Goal: Transaction & Acquisition: Purchase product/service

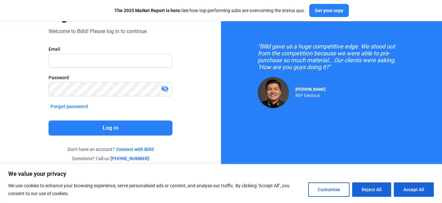
scroll to position [19, 0]
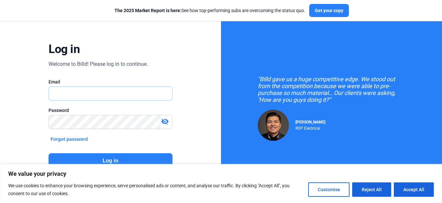
click at [152, 91] on input "text" at bounding box center [107, 93] width 116 height 13
click at [93, 93] on input "text" at bounding box center [107, 93] width 116 height 13
paste input "[EMAIL_ADDRESS][DOMAIN_NAME]"
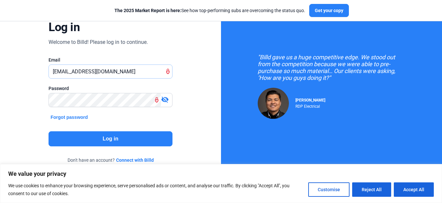
scroll to position [52, 0]
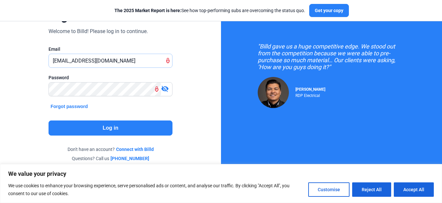
type input "[EMAIL_ADDRESS][DOMAIN_NAME]"
click at [97, 125] on button "Log in" at bounding box center [109, 128] width 123 height 15
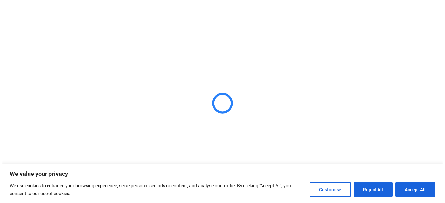
scroll to position [0, 0]
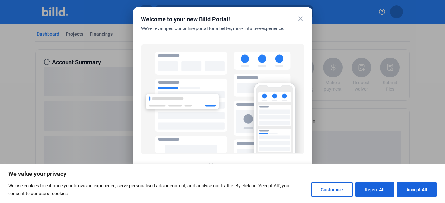
scroll to position [38, 0]
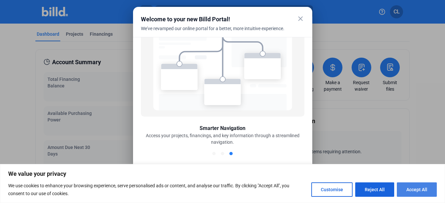
click at [415, 192] on button "Accept All" at bounding box center [417, 189] width 40 height 14
checkbox input "true"
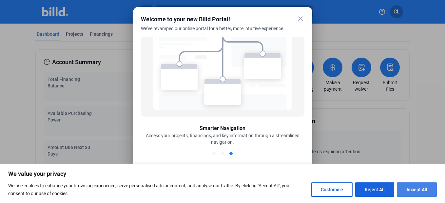
checkbox input "true"
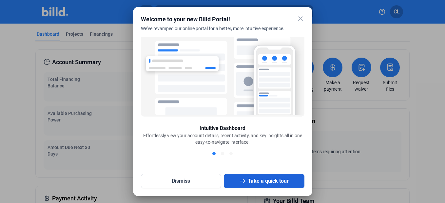
scroll to position [0, 0]
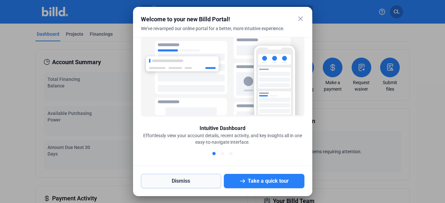
click at [199, 182] on button "Dismiss" at bounding box center [181, 181] width 81 height 14
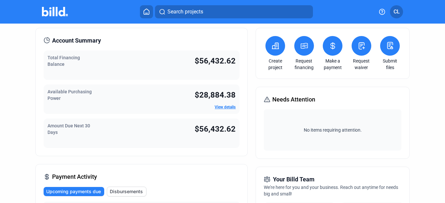
scroll to position [33, 0]
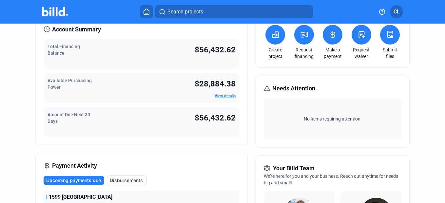
click at [217, 98] on link "View details" at bounding box center [225, 96] width 21 height 5
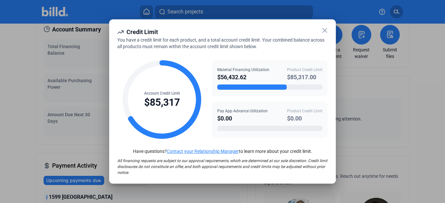
click at [325, 28] on icon at bounding box center [325, 31] width 8 height 8
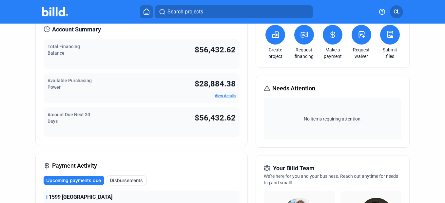
click at [221, 97] on link "View details" at bounding box center [225, 96] width 21 height 5
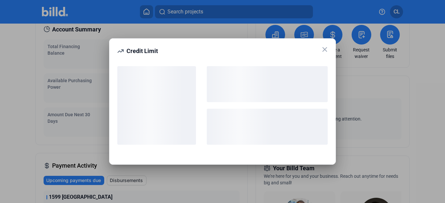
click at [324, 50] on icon at bounding box center [325, 49] width 4 height 4
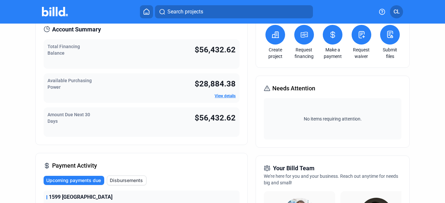
scroll to position [0, 0]
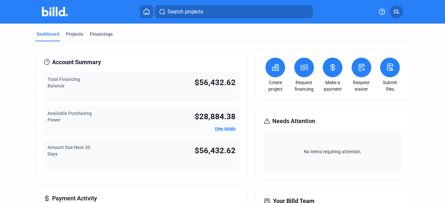
click at [183, 15] on span "Search projects" at bounding box center [185, 12] width 36 height 8
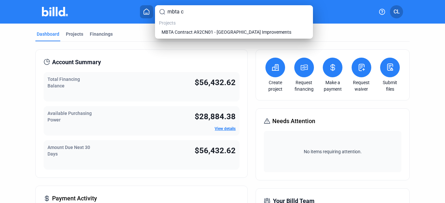
type input "mbta"
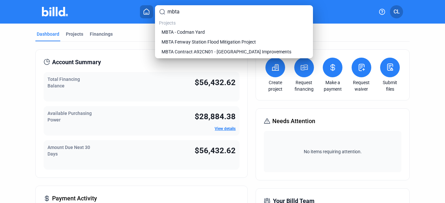
drag, startPoint x: 188, startPoint y: 10, endPoint x: 147, endPoint y: 8, distance: 40.7
click at [147, 8] on div "mbta Projects MBTA - Codman Yard MBTA Fenway Station Flood Mitigation Project M…" at bounding box center [222, 101] width 445 height 203
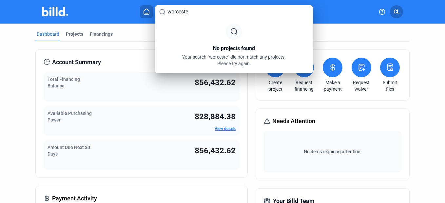
type input "worcester"
drag, startPoint x: 181, startPoint y: 9, endPoint x: 155, endPoint y: 6, distance: 25.7
click at [155, 6] on div "worcester No projects found Your search “worcester” did not match any projects.…" at bounding box center [234, 39] width 158 height 68
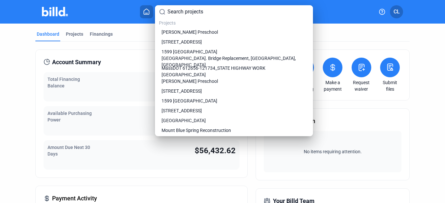
click at [106, 15] on div at bounding box center [222, 101] width 445 height 203
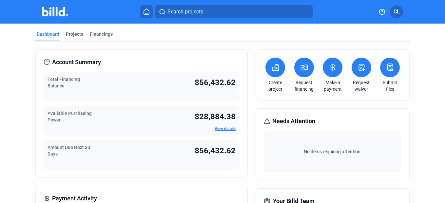
click at [273, 75] on button at bounding box center [275, 68] width 20 height 20
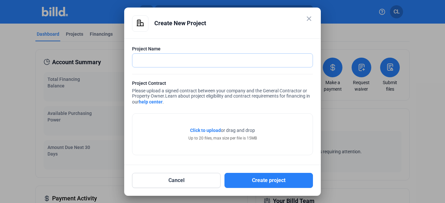
click at [182, 57] on input "text" at bounding box center [218, 60] width 173 height 13
click at [137, 59] on input "text" at bounding box center [222, 60] width 180 height 13
paste input "MBTA Worcester Union Station"
type input "MBTA Worcester Union Station"
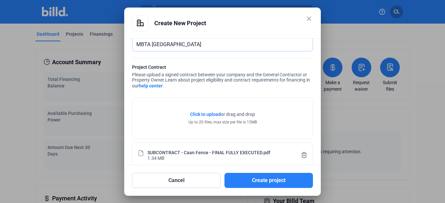
scroll to position [26, 0]
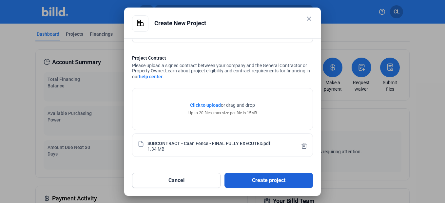
click at [259, 178] on button "Create project" at bounding box center [268, 180] width 88 height 15
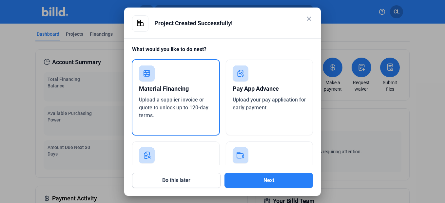
scroll to position [33, 0]
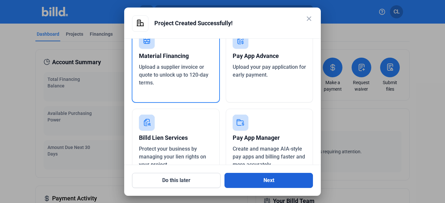
click at [255, 179] on button "Next" at bounding box center [268, 180] width 88 height 15
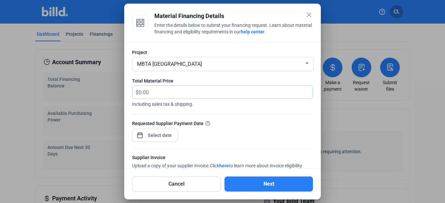
click at [174, 89] on input "text" at bounding box center [226, 92] width 174 height 13
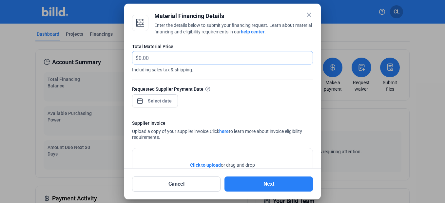
scroll to position [2, 0]
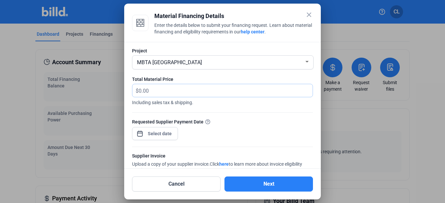
click at [189, 92] on input "text" at bounding box center [226, 90] width 174 height 13
click at [161, 93] on input "text" at bounding box center [222, 90] width 166 height 13
click at [167, 136] on div "close Material Financing Details Enter the details below to submit your financi…" at bounding box center [222, 101] width 445 height 203
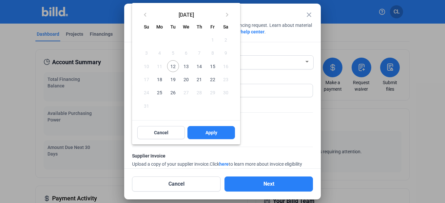
click at [172, 64] on span "12" at bounding box center [173, 66] width 12 height 12
click at [210, 136] on button "Apply" at bounding box center [210, 132] width 47 height 13
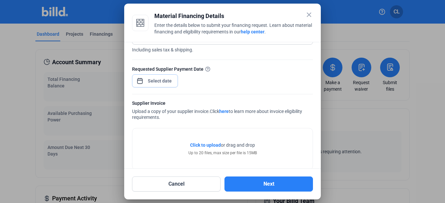
scroll to position [67, 0]
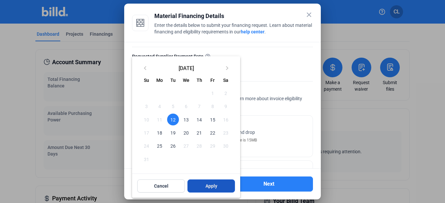
click at [215, 190] on button "Apply" at bounding box center [210, 185] width 47 height 13
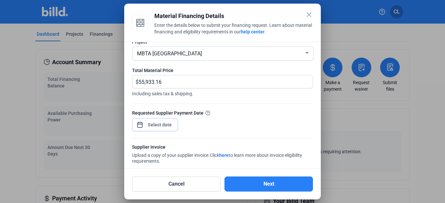
scroll to position [0, 0]
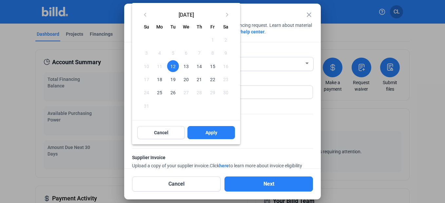
click at [269, 49] on div at bounding box center [222, 101] width 445 height 203
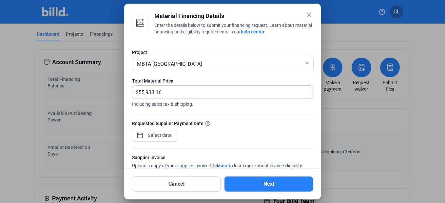
drag, startPoint x: 168, startPoint y: 94, endPoint x: 120, endPoint y: 89, distance: 47.7
click at [120, 89] on div "close Material Financing Details Enter the details below to submit your financi…" at bounding box center [222, 101] width 445 height 203
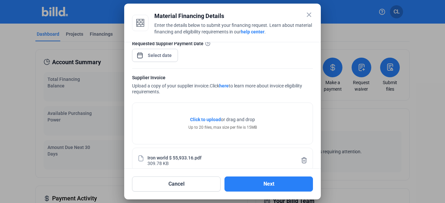
scroll to position [91, 0]
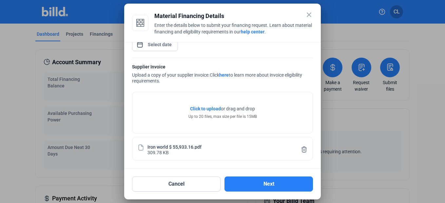
click at [352, 127] on div at bounding box center [222, 101] width 445 height 203
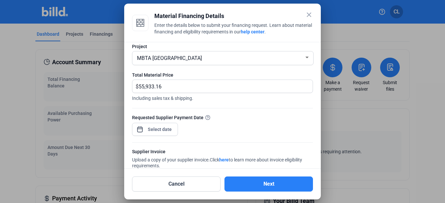
scroll to position [0, 0]
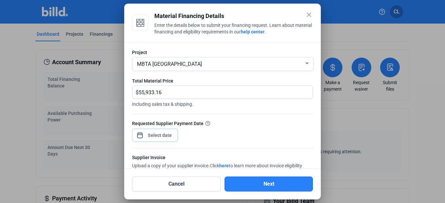
click at [168, 135] on div "close Material Financing Details Enter the details below to submit your financi…" at bounding box center [222, 101] width 445 height 203
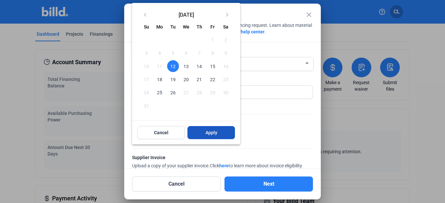
click at [205, 131] on span "Apply" at bounding box center [211, 132] width 12 height 7
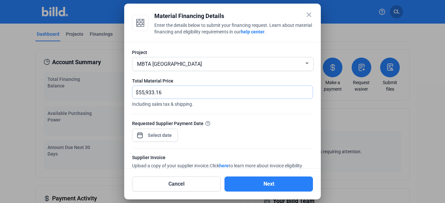
click at [175, 93] on input "55,933.16" at bounding box center [226, 92] width 174 height 13
drag, startPoint x: 157, startPoint y: 93, endPoint x: 103, endPoint y: 88, distance: 54.3
click at [103, 88] on div "close Material Financing Details Enter the details below to submit your financi…" at bounding box center [222, 101] width 445 height 203
type input "27,966.58"
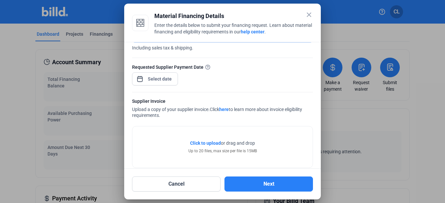
scroll to position [91, 0]
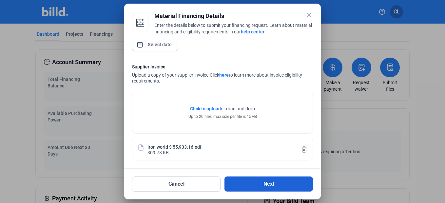
click at [254, 188] on button "Next" at bounding box center [268, 184] width 88 height 15
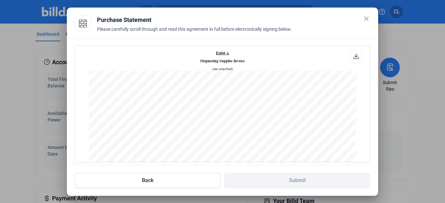
scroll to position [328, 0]
click at [349, 55] on div at bounding box center [355, 56] width 13 height 13
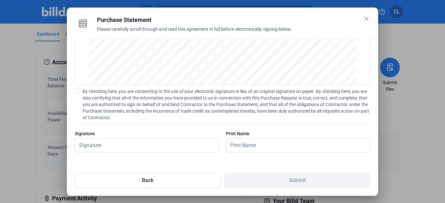
scroll to position [80, 0]
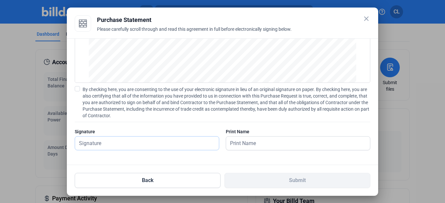
click at [136, 144] on input "text" at bounding box center [143, 143] width 137 height 13
click at [136, 144] on input "text" at bounding box center [147, 143] width 144 height 13
type input "[PERSON_NAME]"
click at [150, 158] on div "PURCHASE STATEMENT This PURCHASE STATEMENT is being executed and delivered purs…" at bounding box center [222, 101] width 311 height 127
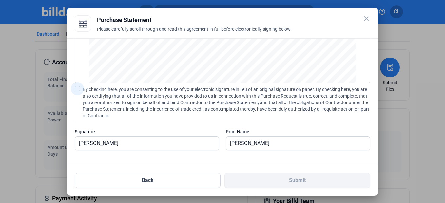
click at [80, 88] on label "By checking here, you are consenting to the use of your electronic signature in…" at bounding box center [222, 102] width 295 height 33
click at [0, 0] on input "By checking here, you are consenting to the use of your electronic signature in…" at bounding box center [0, 0] width 0 height 0
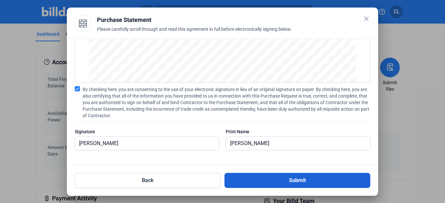
click at [276, 179] on button "Submit" at bounding box center [297, 180] width 146 height 15
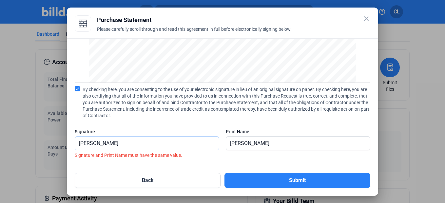
click at [148, 141] on input "[PERSON_NAME]" at bounding box center [147, 143] width 144 height 13
drag, startPoint x: 148, startPoint y: 141, endPoint x: 56, endPoint y: 150, distance: 92.1
click at [56, 150] on div "close Purchase Statement Please carefully scroll through and read this agreemen…" at bounding box center [222, 101] width 445 height 203
type input "[PERSON_NAME]"
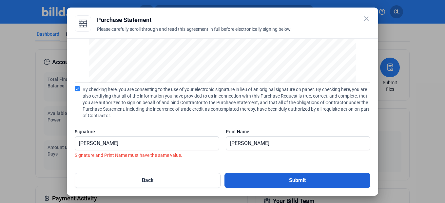
click at [285, 176] on button "Submit" at bounding box center [297, 180] width 146 height 15
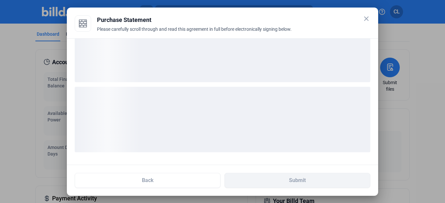
scroll to position [29, 0]
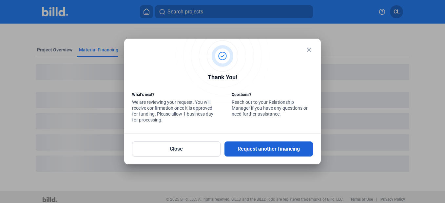
click at [254, 145] on button "Request another financing" at bounding box center [268, 148] width 88 height 15
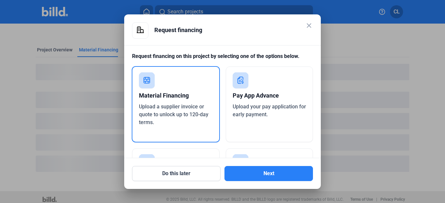
click at [190, 115] on span "Upload a supplier invoice or quote to unlock up to 120-day terms." at bounding box center [173, 115] width 69 height 22
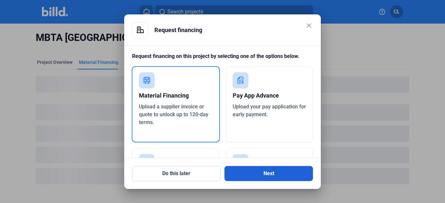
click at [249, 175] on button "Next" at bounding box center [268, 173] width 88 height 15
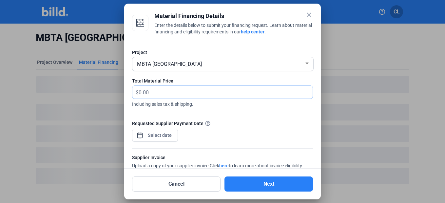
click at [166, 91] on input "text" at bounding box center [226, 92] width 174 height 13
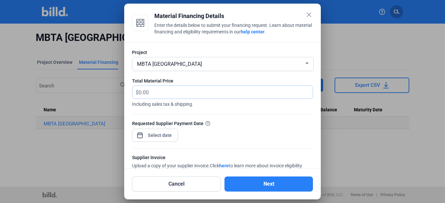
click at [193, 92] on input "text" at bounding box center [226, 92] width 174 height 13
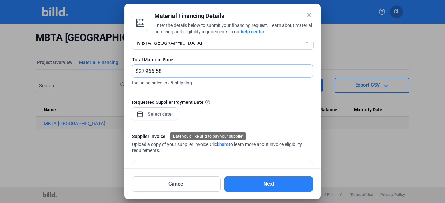
scroll to position [33, 0]
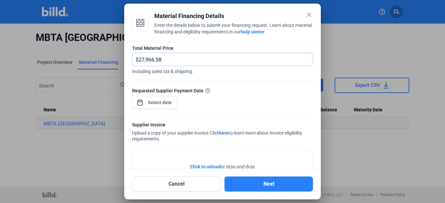
type input "27,966.58"
click at [162, 105] on div "close Material Financing Details Enter the details below to submit your financi…" at bounding box center [222, 101] width 445 height 203
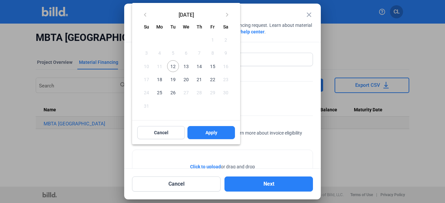
click at [189, 14] on span "August 2025" at bounding box center [186, 14] width 69 height 5
click at [182, 14] on span "August 2025" at bounding box center [186, 14] width 69 height 5
drag, startPoint x: 267, startPoint y: 11, endPoint x: 263, endPoint y: 25, distance: 14.1
click at [267, 12] on div at bounding box center [222, 101] width 445 height 203
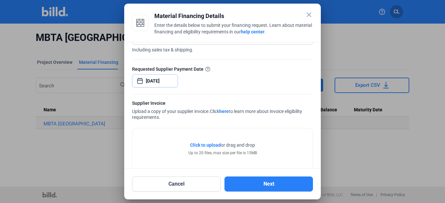
scroll to position [66, 0]
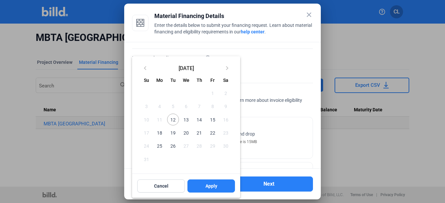
click at [144, 159] on span "31" at bounding box center [147, 159] width 12 height 12
drag, startPoint x: 191, startPoint y: 146, endPoint x: 208, endPoint y: 146, distance: 16.7
click at [191, 146] on span "27" at bounding box center [186, 146] width 12 height 12
click at [209, 146] on span "29" at bounding box center [212, 146] width 12 height 12
click at [278, 59] on div at bounding box center [222, 101] width 445 height 203
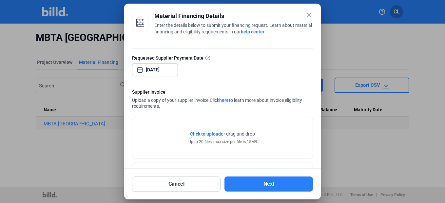
click at [169, 70] on input "09/16/2025" at bounding box center [160, 70] width 28 height 8
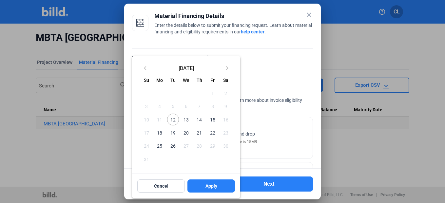
drag, startPoint x: 257, startPoint y: 71, endPoint x: 243, endPoint y: 71, distance: 14.1
click at [257, 71] on div at bounding box center [222, 101] width 445 height 203
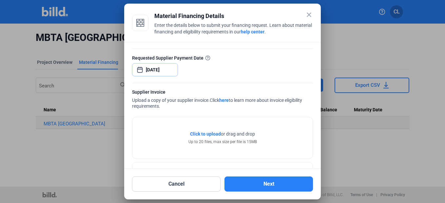
drag, startPoint x: 162, startPoint y: 72, endPoint x: 154, endPoint y: 71, distance: 8.9
click at [154, 71] on input "09/16/2025" at bounding box center [160, 70] width 28 height 8
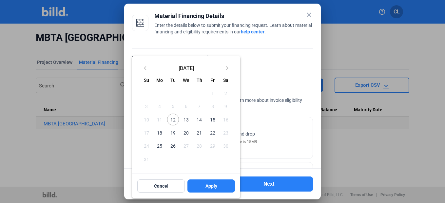
drag, startPoint x: 254, startPoint y: 71, endPoint x: 234, endPoint y: 72, distance: 20.0
click at [254, 71] on div at bounding box center [222, 101] width 445 height 203
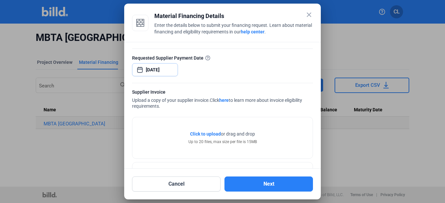
drag, startPoint x: 147, startPoint y: 69, endPoint x: 184, endPoint y: 73, distance: 36.5
click at [184, 73] on div "Requested Supplier Payment Date 09/16/2025" at bounding box center [222, 68] width 181 height 28
type input "J"
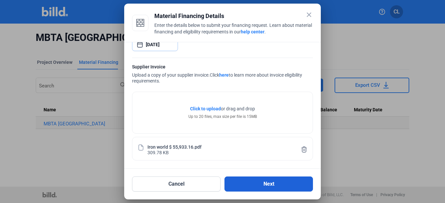
type input "Sep 16, 2025"
click at [250, 182] on button "Next" at bounding box center [268, 184] width 88 height 15
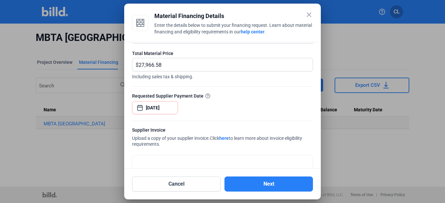
scroll to position [26, 0]
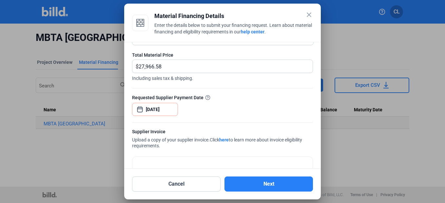
click at [233, 113] on div "Requested Supplier Payment Date Sep 16, 2025" at bounding box center [222, 108] width 181 height 28
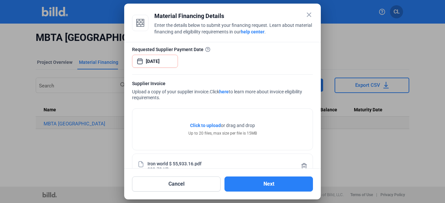
scroll to position [59, 0]
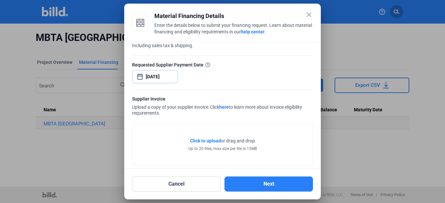
click at [163, 75] on div "close Material Financing Details Enter the details below to submit your financi…" at bounding box center [222, 101] width 445 height 203
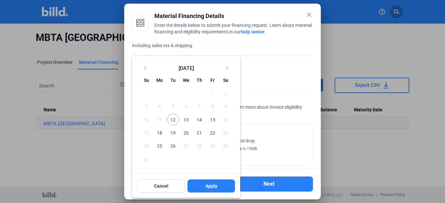
click at [270, 79] on div at bounding box center [222, 101] width 445 height 203
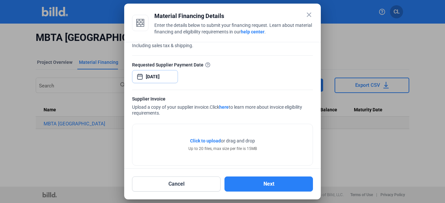
click at [168, 80] on input "Sep 16, 2025" at bounding box center [160, 77] width 28 height 8
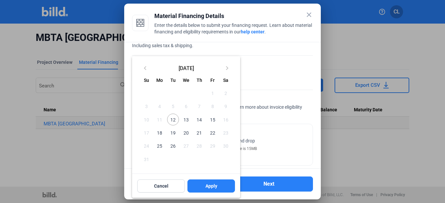
click at [262, 67] on div at bounding box center [222, 101] width 445 height 203
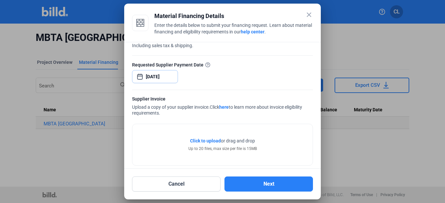
click at [158, 77] on input "Sep 16, 2025" at bounding box center [160, 77] width 28 height 8
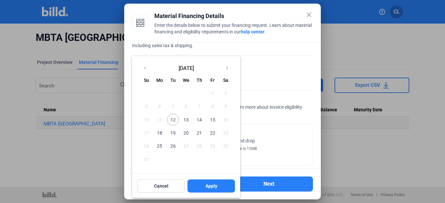
click at [258, 74] on div at bounding box center [222, 101] width 445 height 203
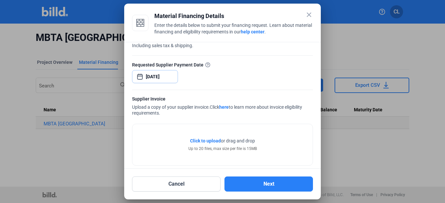
click at [166, 76] on input "Sep 16, 2025" at bounding box center [160, 77] width 28 height 8
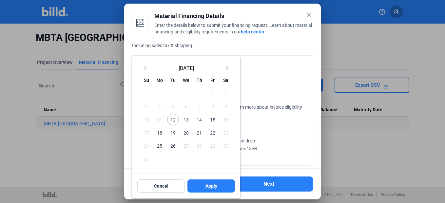
drag, startPoint x: 308, startPoint y: 13, endPoint x: 307, endPoint y: 26, distance: 13.1
click at [308, 14] on div at bounding box center [222, 101] width 445 height 203
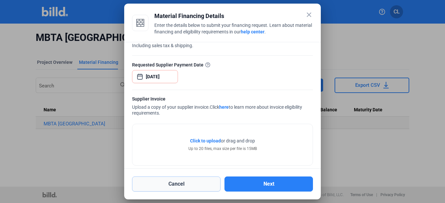
click at [184, 187] on button "Cancel" at bounding box center [176, 184] width 88 height 15
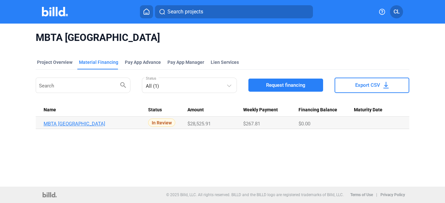
click at [102, 121] on link "MBTA Worcester Union Station_MF_1" at bounding box center [93, 124] width 99 height 6
click at [105, 126] on link "MBTA Worcester Union Station_MF_1" at bounding box center [93, 124] width 99 height 6
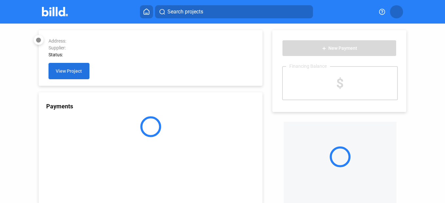
click at [76, 69] on span "View Project" at bounding box center [69, 71] width 26 height 5
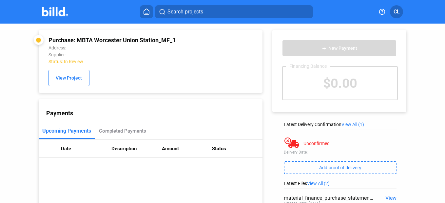
click at [146, 15] on button at bounding box center [146, 11] width 13 height 13
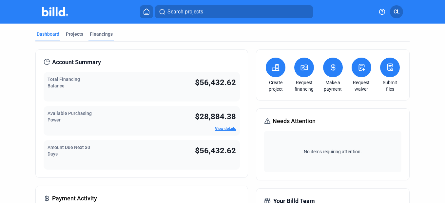
click at [105, 37] on div "Financings" at bounding box center [101, 34] width 23 height 7
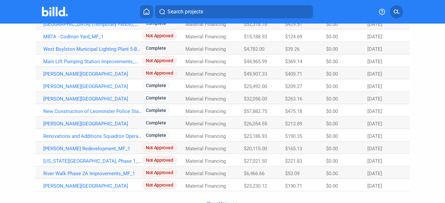
scroll to position [405, 0]
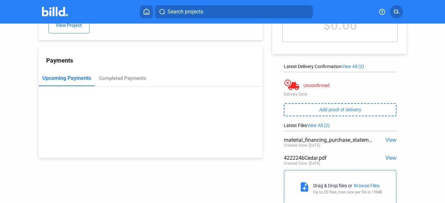
scroll to position [47, 0]
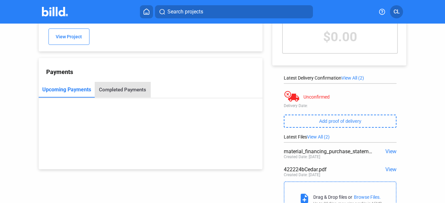
click at [135, 89] on div "Completed Payments" at bounding box center [122, 90] width 47 height 6
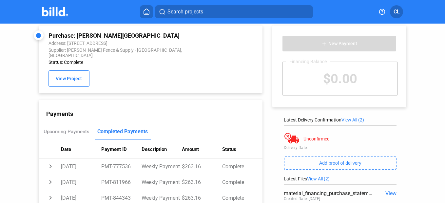
scroll to position [0, 0]
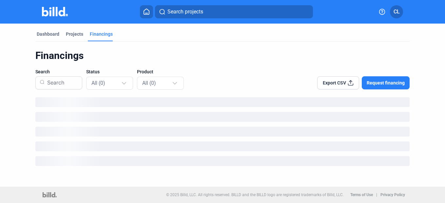
click at [334, 81] on span "Export CSV" at bounding box center [334, 83] width 23 height 7
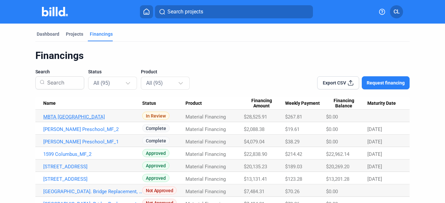
drag, startPoint x: 39, startPoint y: 115, endPoint x: 126, endPoint y: 119, distance: 87.2
click at [126, 119] on td "MBTA Worcester Union Station_MF_1" at bounding box center [88, 116] width 107 height 12
copy link "MBTA Worcester Union Station_MF_1"
click at [231, 60] on div "Financings" at bounding box center [222, 55] width 374 height 12
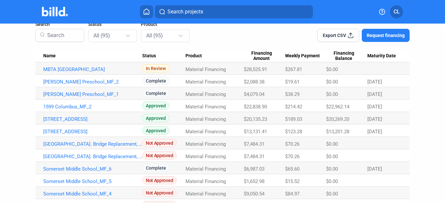
scroll to position [33, 0]
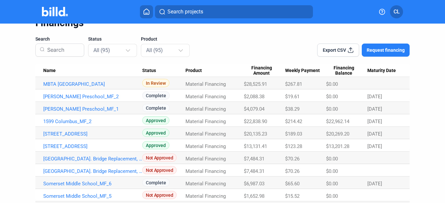
click at [222, 52] on div at bounding box center [253, 46] width 104 height 21
click at [238, 48] on div at bounding box center [253, 46] width 104 height 21
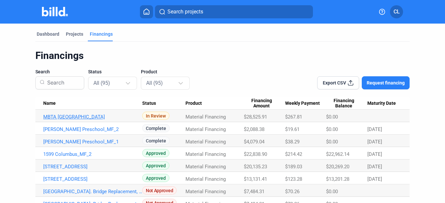
click at [115, 117] on link "MBTA [GEOGRAPHIC_DATA]" at bounding box center [92, 117] width 99 height 6
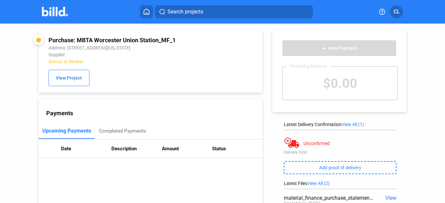
click at [178, 9] on span "Search projects" at bounding box center [185, 12] width 36 height 8
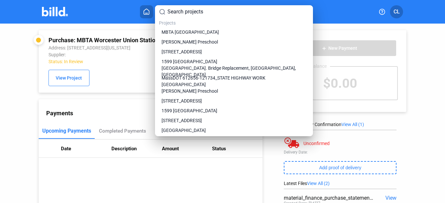
drag, startPoint x: 426, startPoint y: 71, endPoint x: 403, endPoint y: 42, distance: 37.2
click at [425, 69] on div at bounding box center [222, 101] width 445 height 203
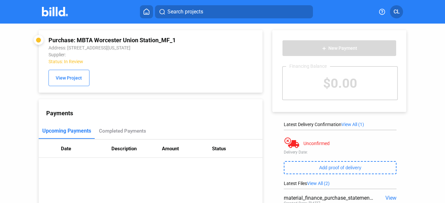
click at [44, 15] on img at bounding box center [55, 11] width 26 height 9
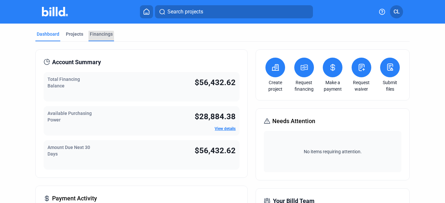
drag, startPoint x: 92, startPoint y: 36, endPoint x: 88, endPoint y: 40, distance: 5.3
click at [92, 36] on div "Financings" at bounding box center [101, 34] width 23 height 7
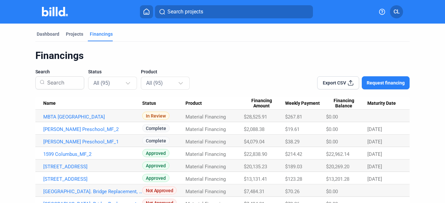
click at [344, 81] on button "Export CSV" at bounding box center [338, 82] width 42 height 13
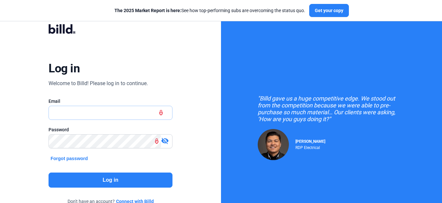
click at [114, 114] on input "text" at bounding box center [107, 112] width 116 height 13
paste input "[EMAIL_ADDRESS][DOMAIN_NAME]"
type input "[EMAIL_ADDRESS][DOMAIN_NAME]"
click at [107, 180] on button "Log in" at bounding box center [109, 180] width 123 height 15
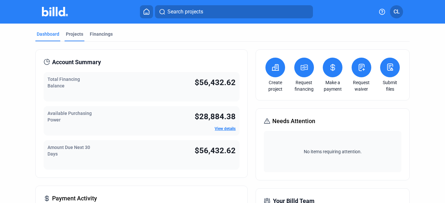
click at [79, 34] on div "Projects" at bounding box center [74, 34] width 17 height 7
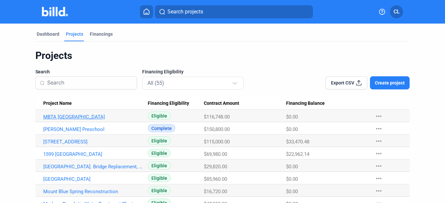
click at [80, 119] on link "MBTA Worcester Union Station" at bounding box center [92, 117] width 99 height 6
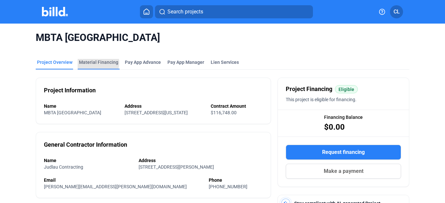
click at [94, 63] on div "Material Financing" at bounding box center [98, 62] width 39 height 7
